Goal: Information Seeking & Learning: Check status

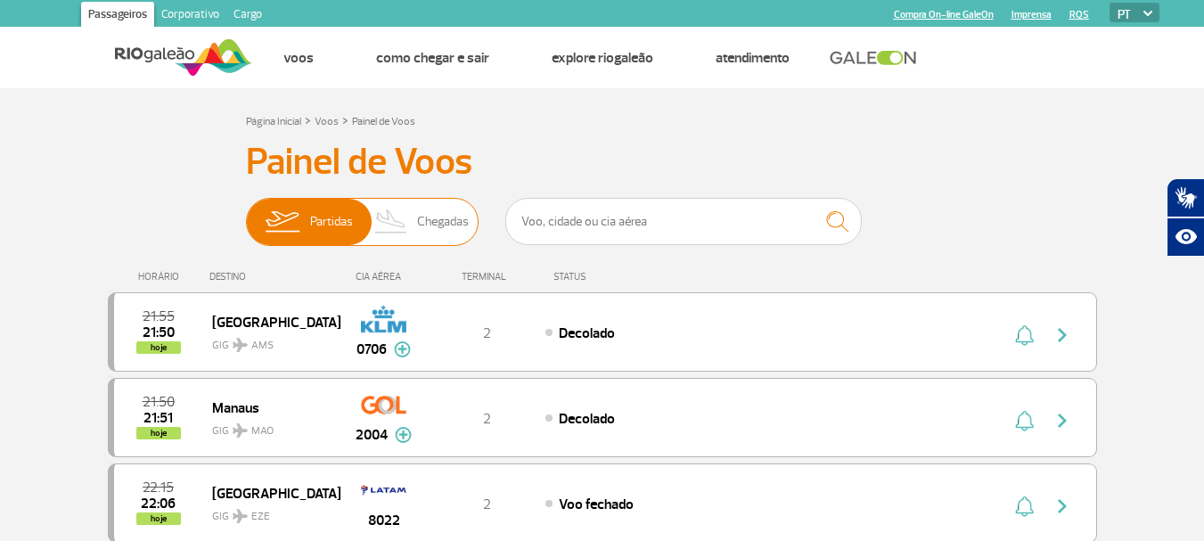
click at [423, 226] on span "Chegadas" at bounding box center [443, 222] width 52 height 46
click at [246, 213] on input "Partidas Chegadas" at bounding box center [246, 213] width 0 height 0
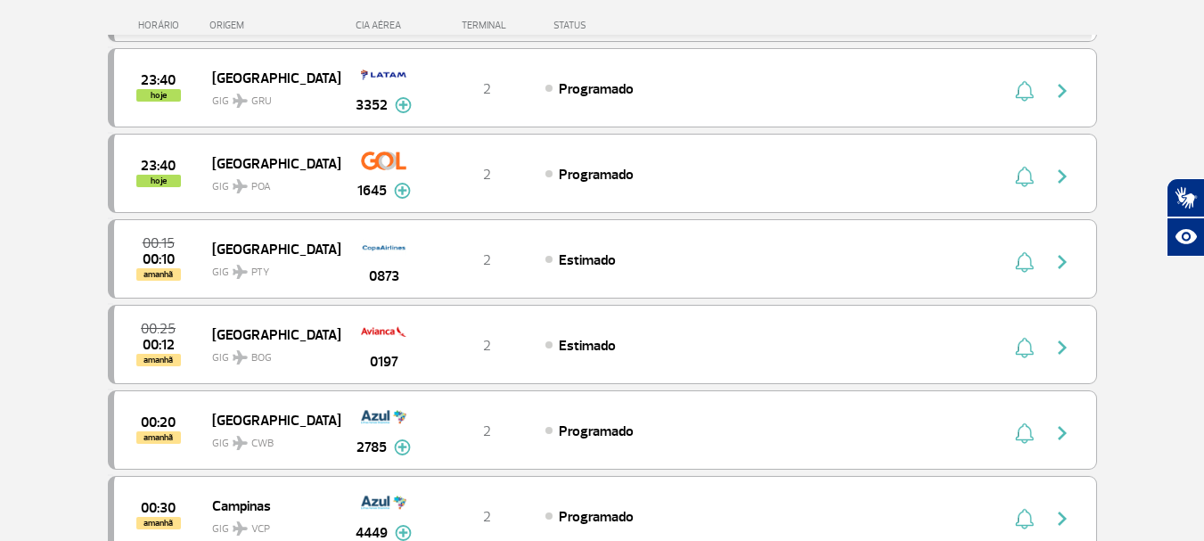
scroll to position [891, 0]
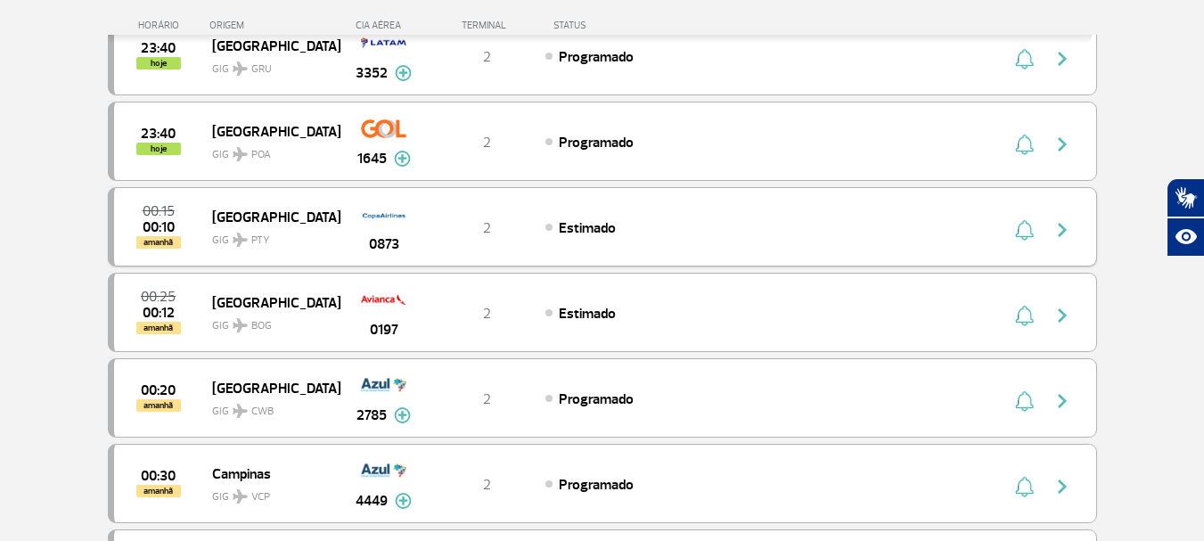
click at [319, 236] on span "GIG PTY" at bounding box center [269, 236] width 114 height 26
click at [317, 313] on span "GIG BOG" at bounding box center [269, 321] width 114 height 26
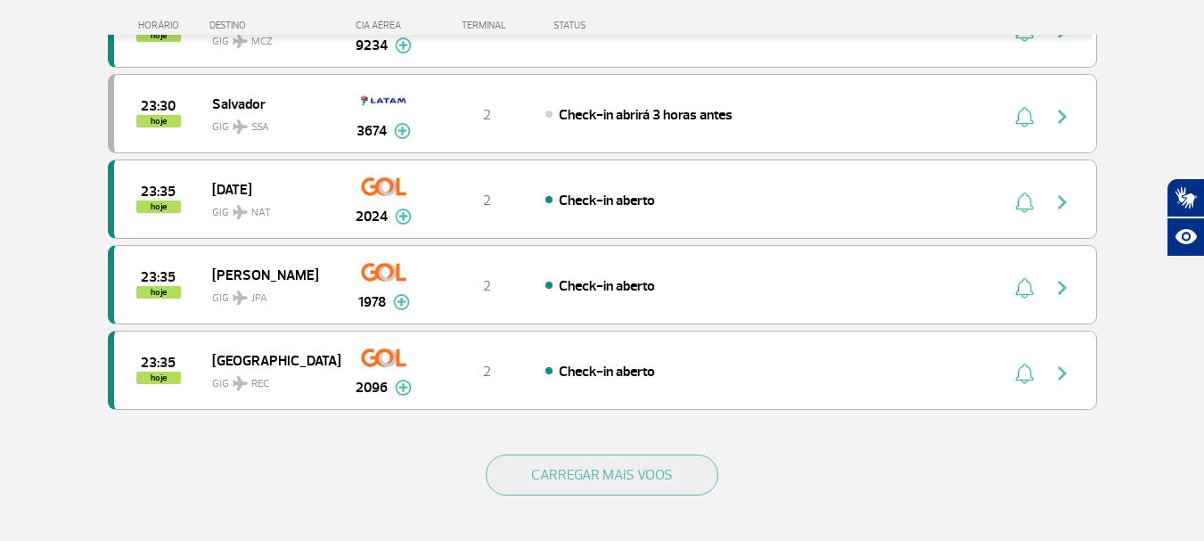
scroll to position [1605, 0]
click at [290, 116] on span "GIG SSA" at bounding box center [269, 122] width 114 height 26
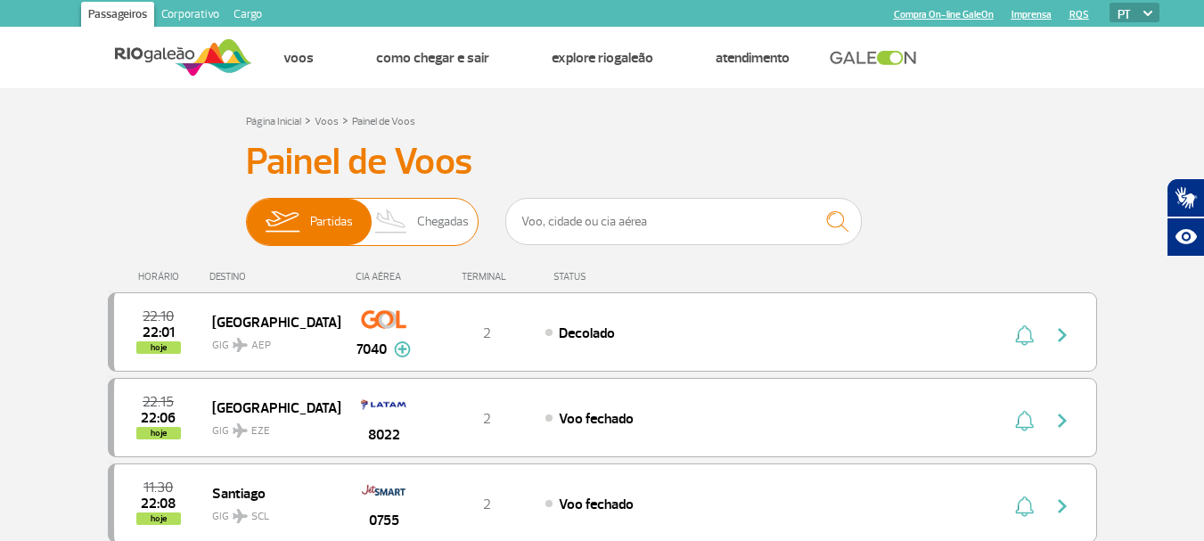
click at [430, 226] on span "Chegadas" at bounding box center [443, 222] width 52 height 46
click at [246, 213] on input "Partidas Chegadas" at bounding box center [246, 213] width 0 height 0
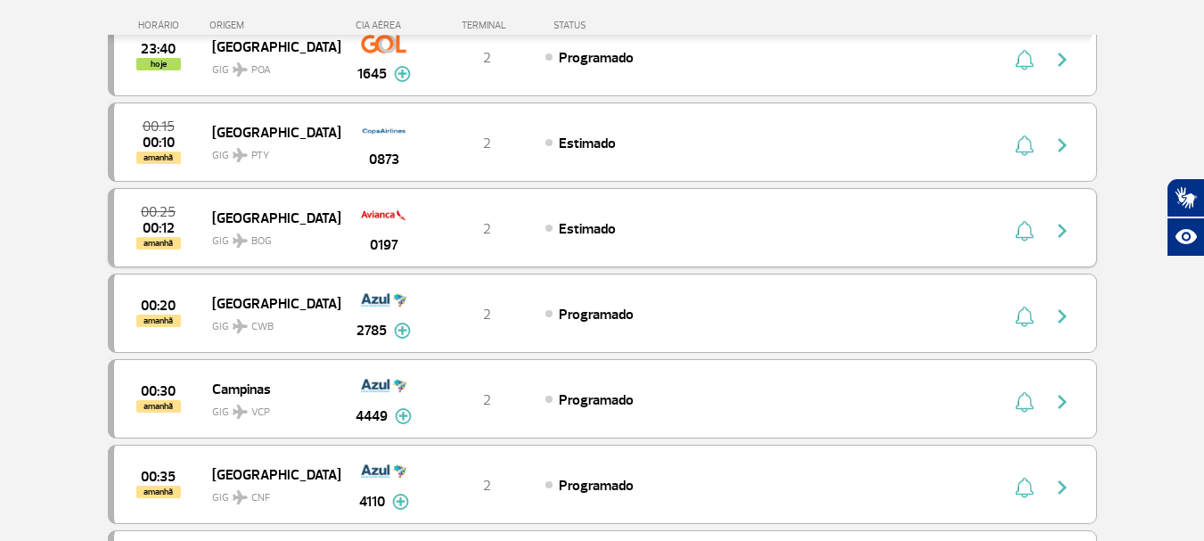
scroll to position [981, 0]
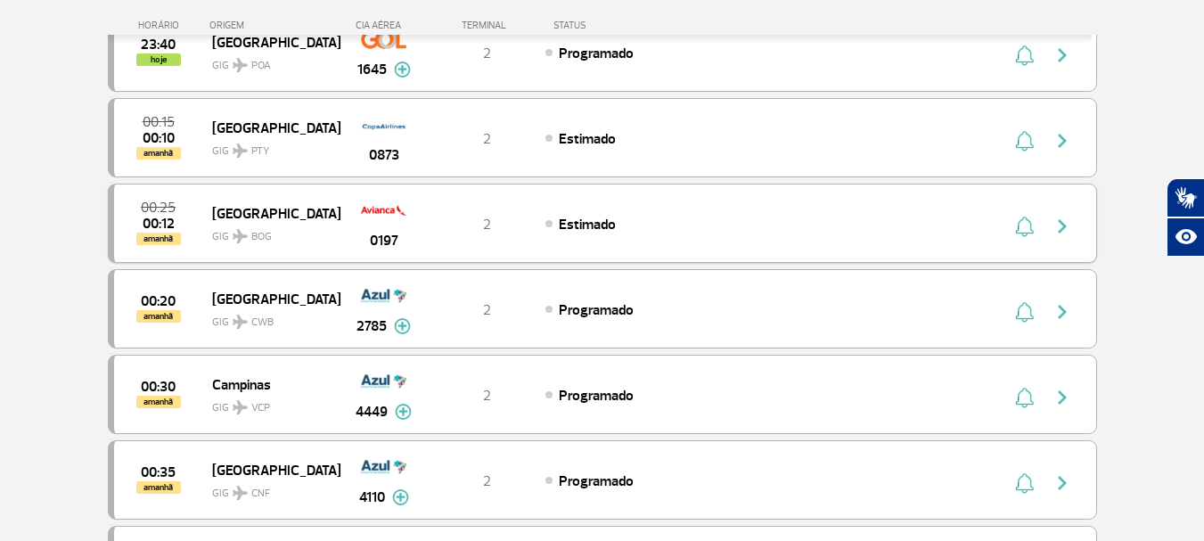
click at [382, 226] on div "0197" at bounding box center [384, 223] width 88 height 56
click at [452, 226] on div "2" at bounding box center [487, 224] width 118 height 20
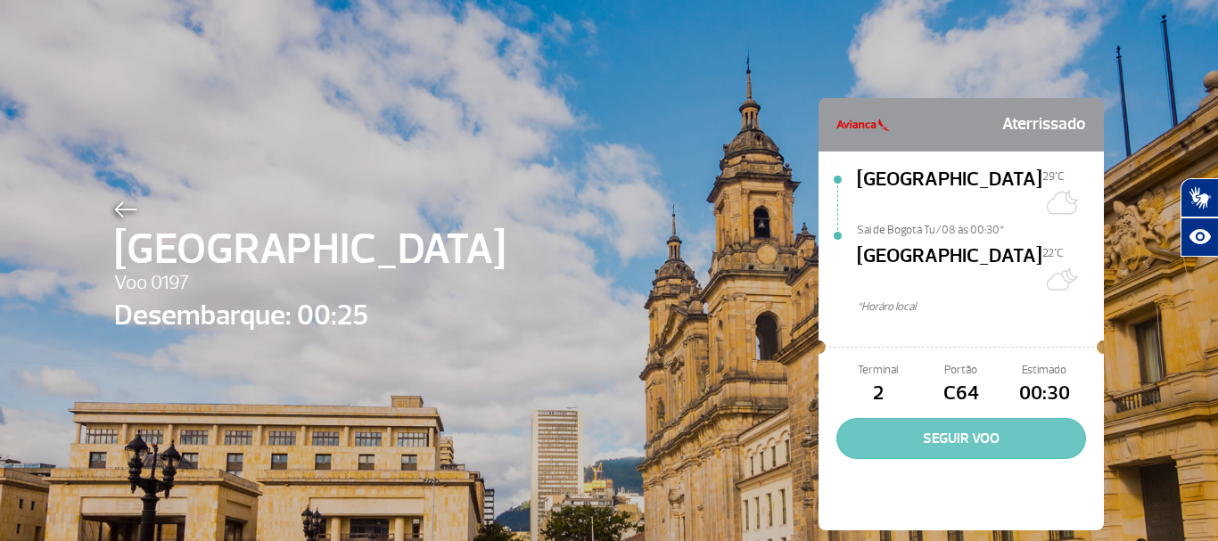
click at [1007, 418] on button "SEGUIR VOO" at bounding box center [961, 438] width 250 height 41
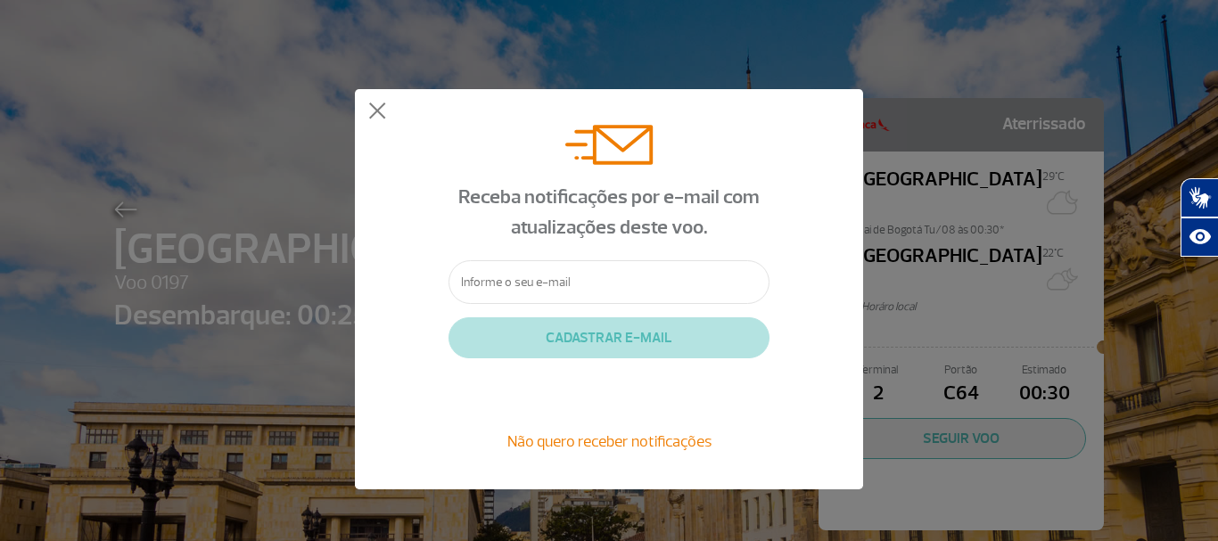
click at [397, 115] on div "Receba notificações por e-mail com atualizações deste voo. CADASTRAR E-MAIL Não…" at bounding box center [609, 289] width 508 height 400
click at [378, 114] on button at bounding box center [377, 112] width 18 height 18
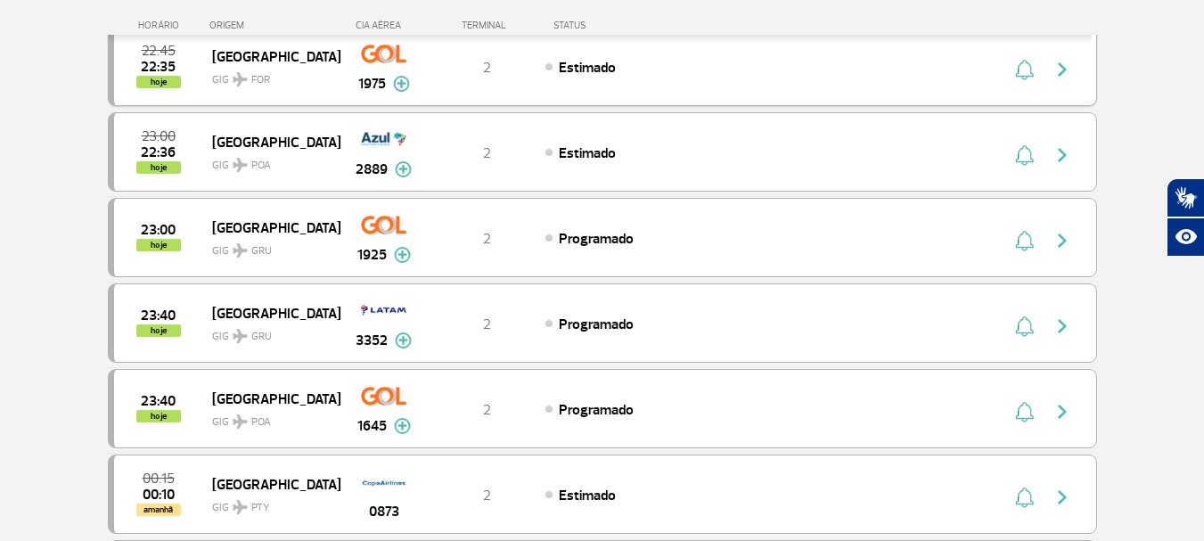
scroll to position [891, 0]
